Goal: Transaction & Acquisition: Purchase product/service

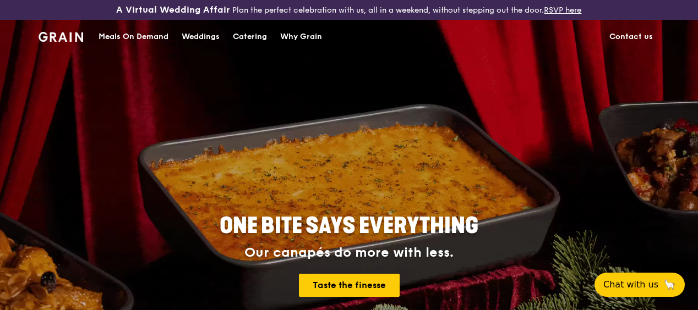
click at [249, 46] on div "Catering" at bounding box center [250, 36] width 34 height 33
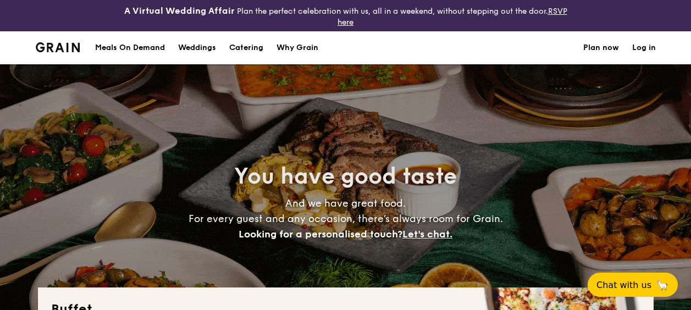
select select
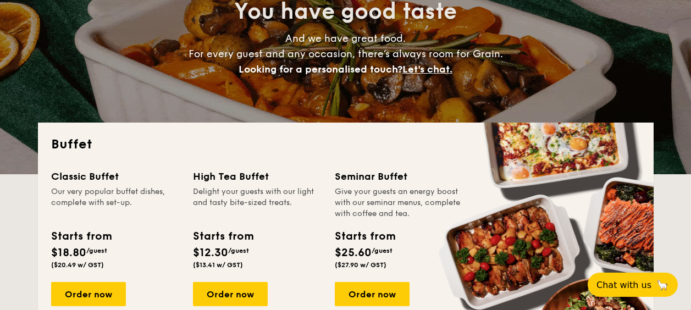
click at [350, 141] on h2 "Buffet" at bounding box center [346, 145] width 590 height 18
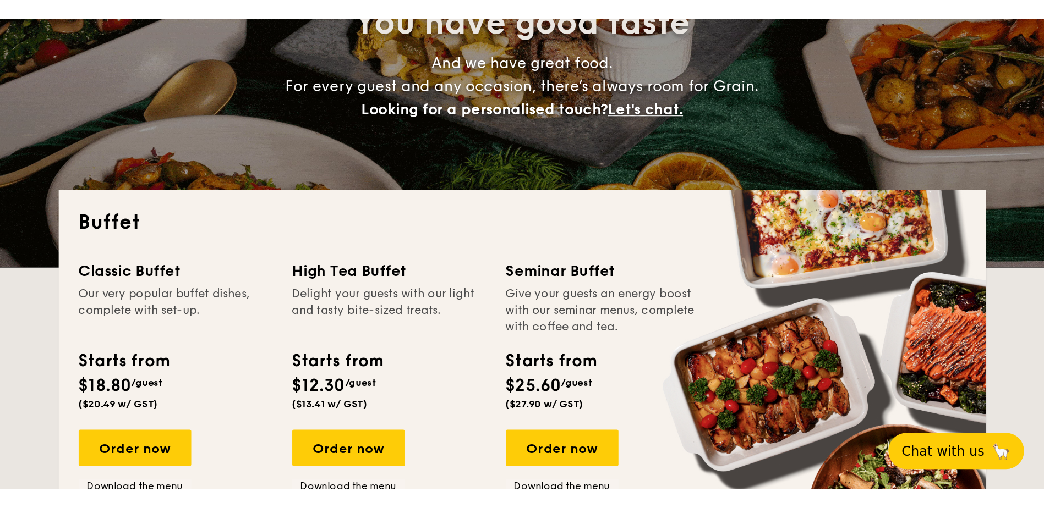
scroll to position [164, 0]
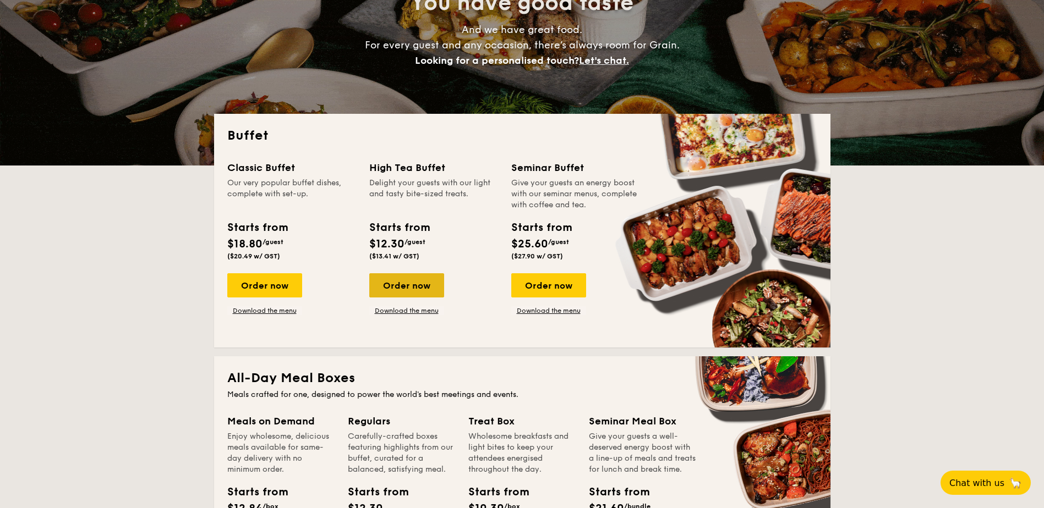
click at [400, 288] on div "Order now" at bounding box center [406, 285] width 75 height 24
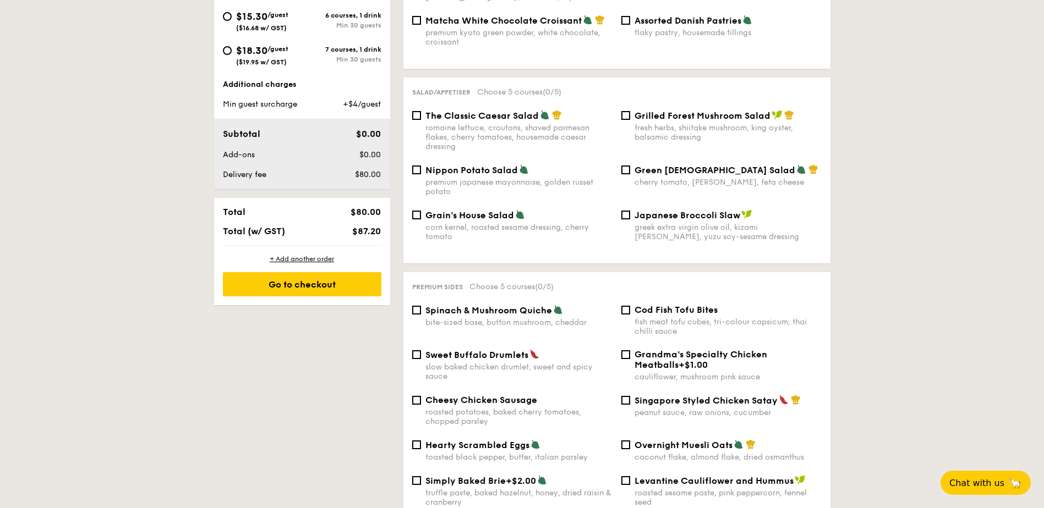
scroll to position [495, 0]
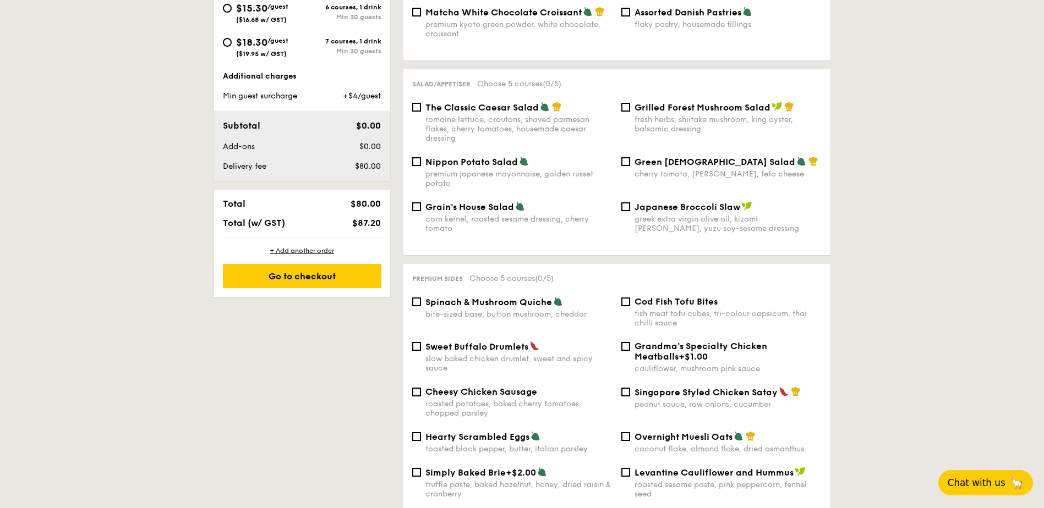
click at [691, 310] on span "Chat with us" at bounding box center [976, 482] width 58 height 11
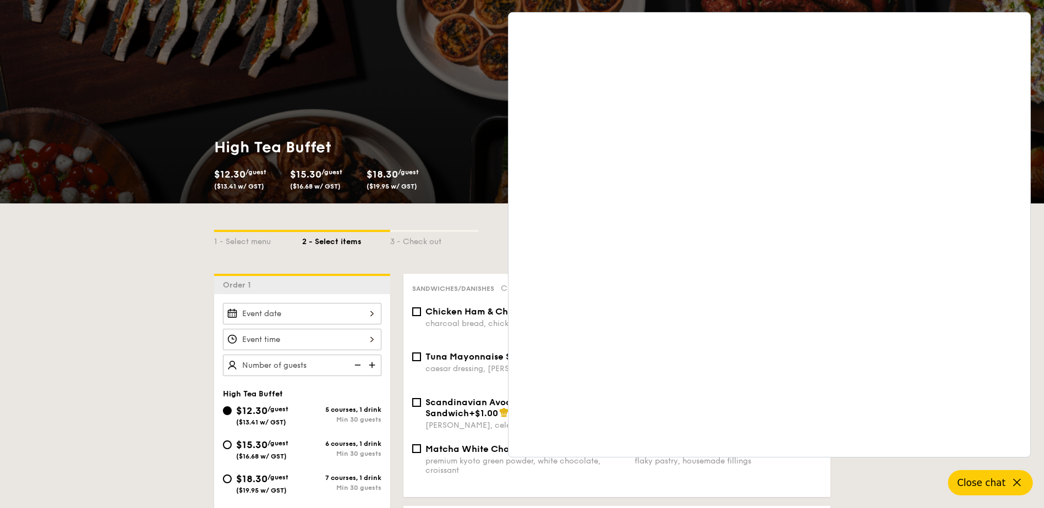
scroll to position [0, 0]
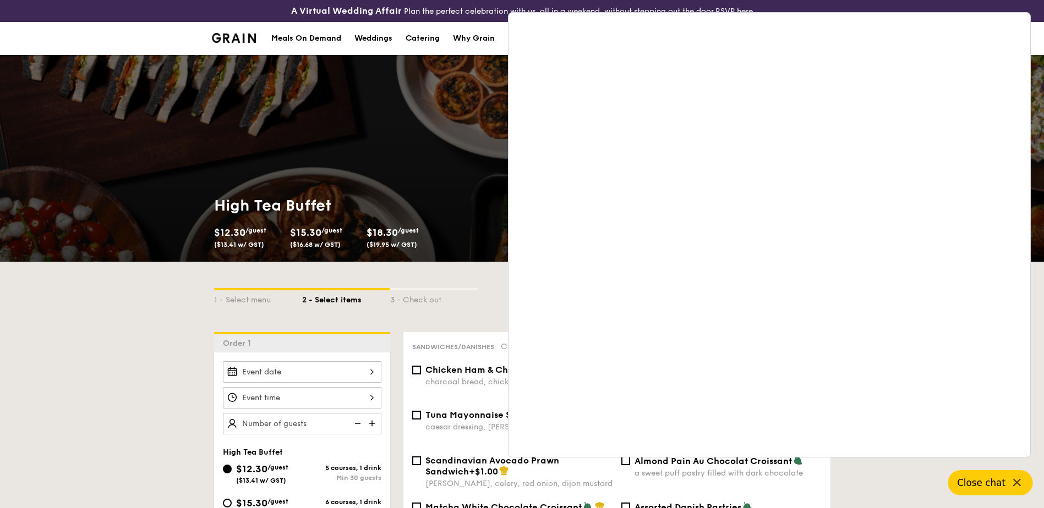
click at [691, 310] on icon at bounding box center [1016, 482] width 13 height 13
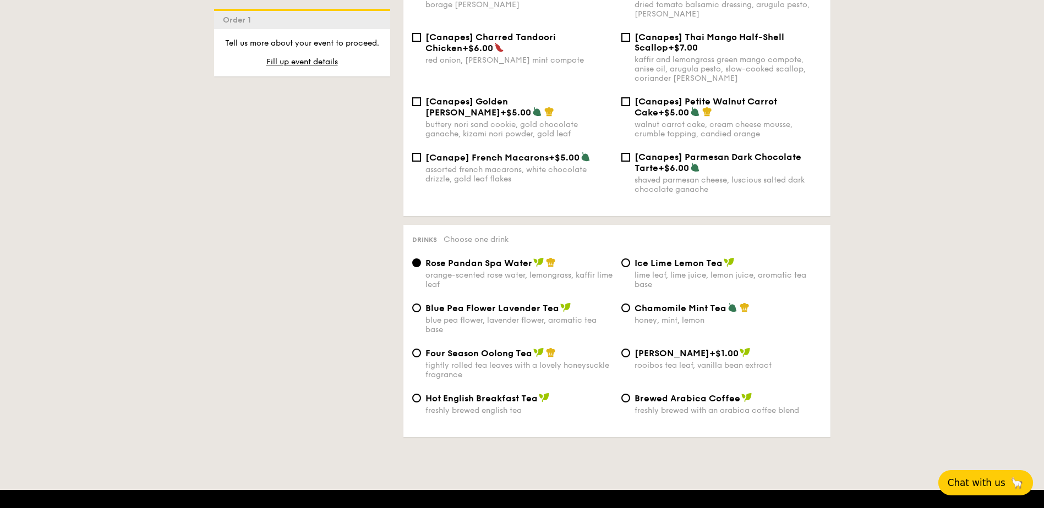
scroll to position [1940, 0]
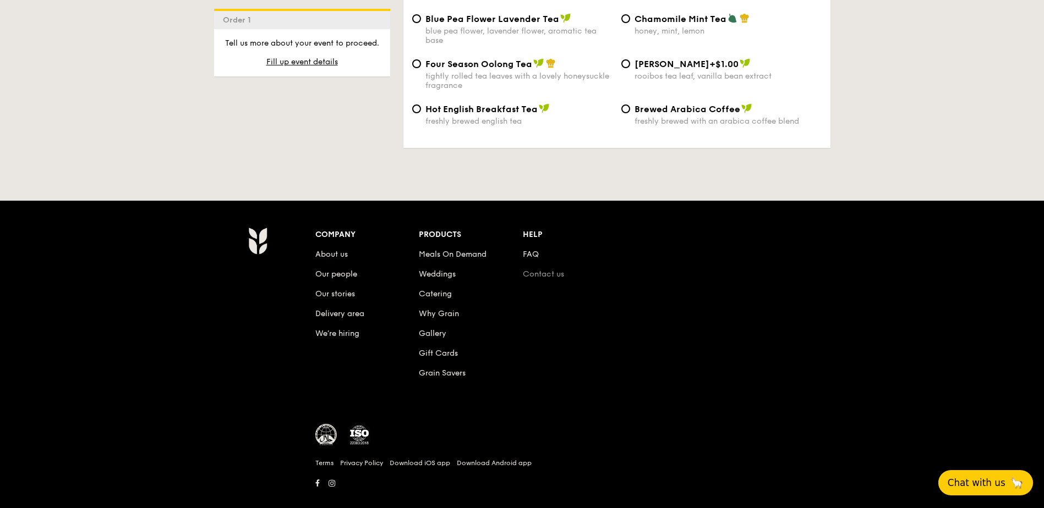
click at [536, 270] on link "Contact us" at bounding box center [543, 274] width 41 height 9
